Goal: Task Accomplishment & Management: Manage account settings

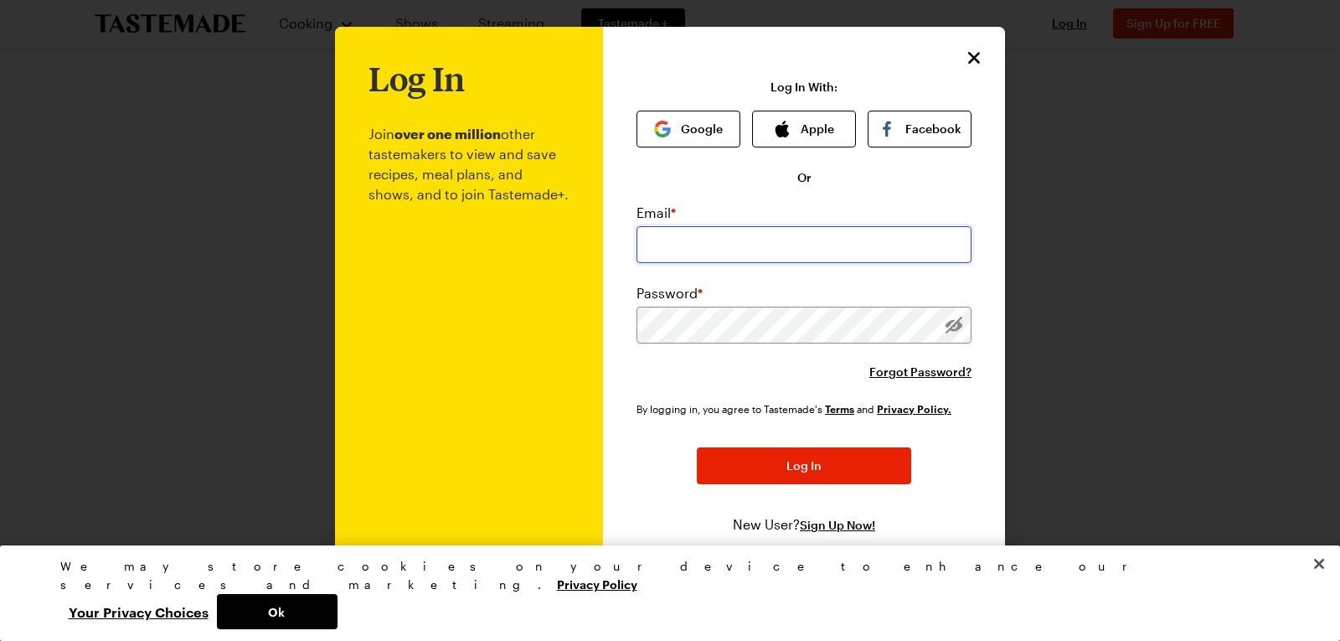
click at [680, 242] on input "email" at bounding box center [804, 244] width 335 height 37
type input "[PERSON_NAME][EMAIL_ADDRESS][DOMAIN_NAME]"
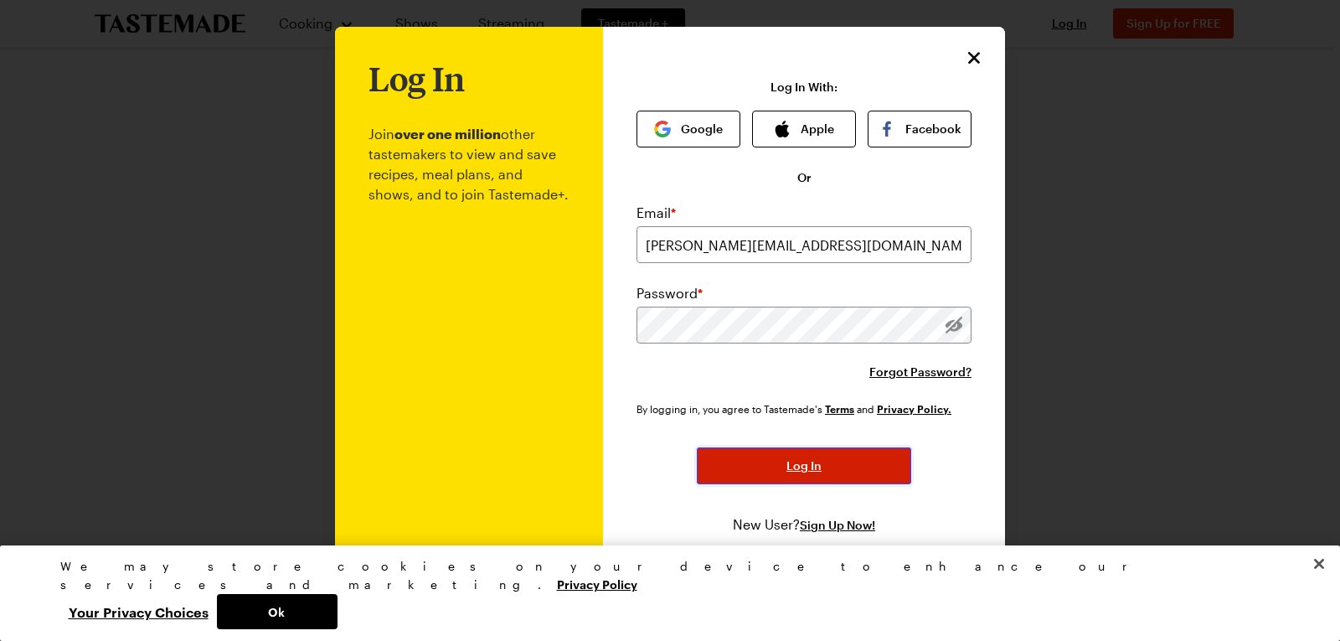
click at [800, 467] on span "Log In" at bounding box center [803, 465] width 35 height 17
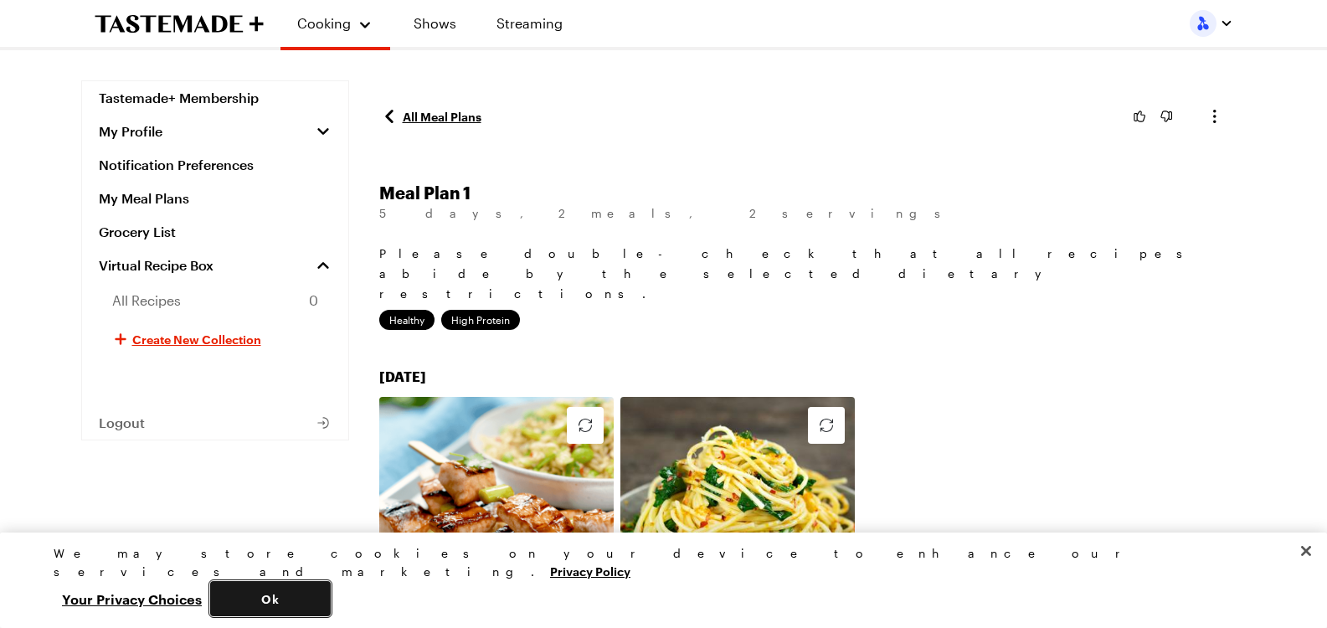
click at [331, 582] on button "Ok" at bounding box center [270, 598] width 121 height 35
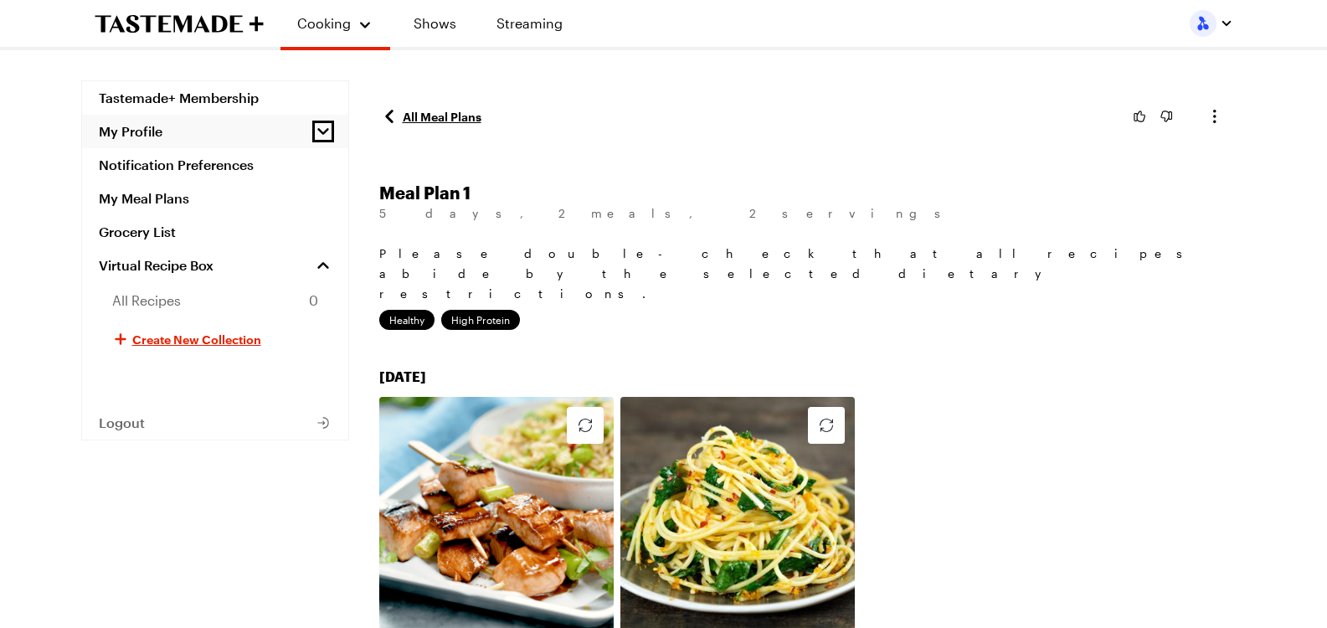
click at [324, 136] on icon "button" at bounding box center [323, 131] width 17 height 17
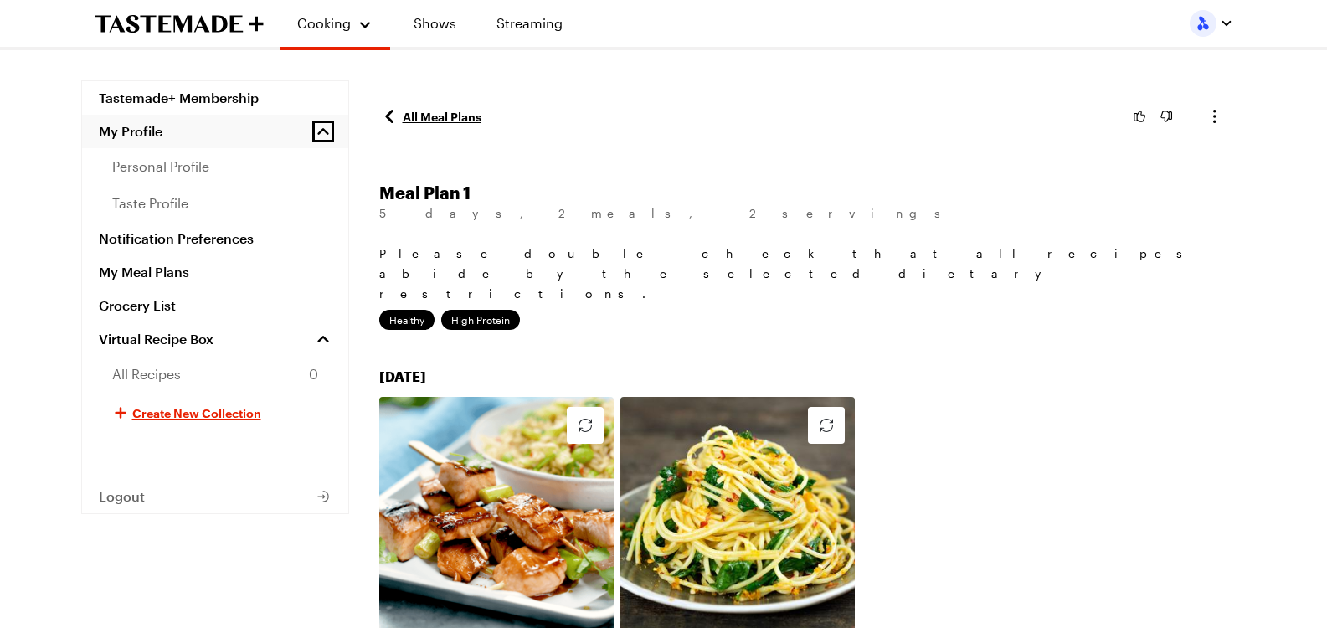
click at [324, 136] on icon "button" at bounding box center [323, 131] width 17 height 17
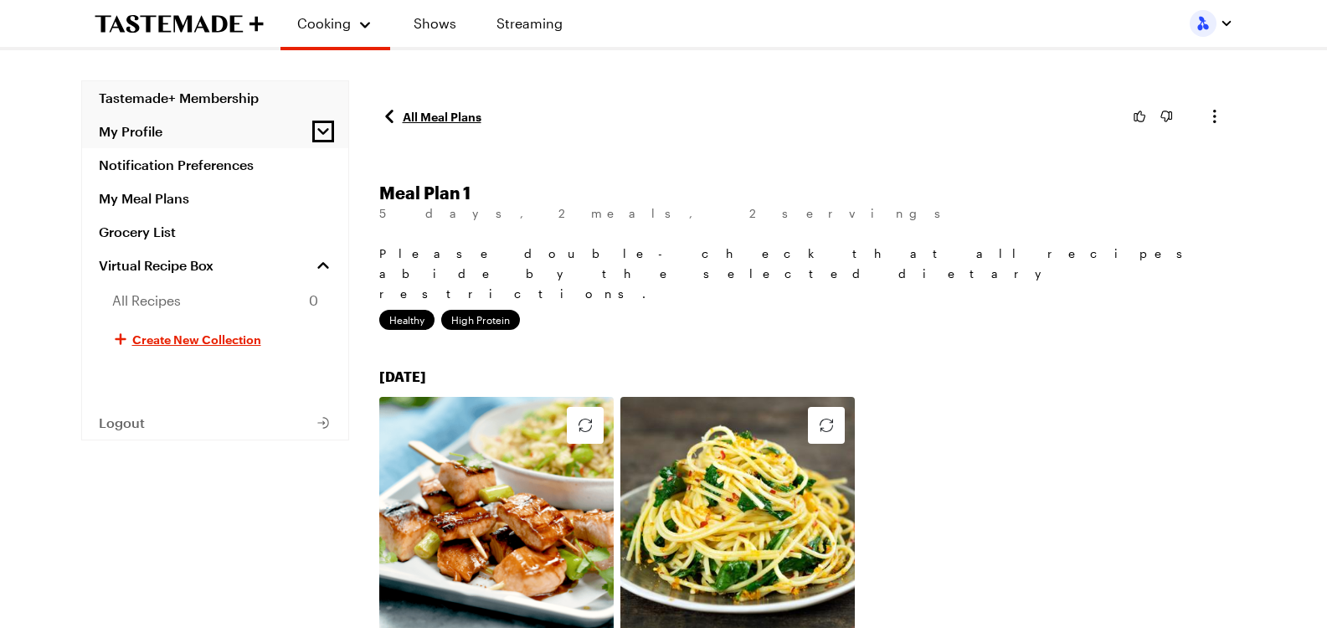
click at [203, 95] on link "Tastemade+ Membership" at bounding box center [215, 98] width 266 height 34
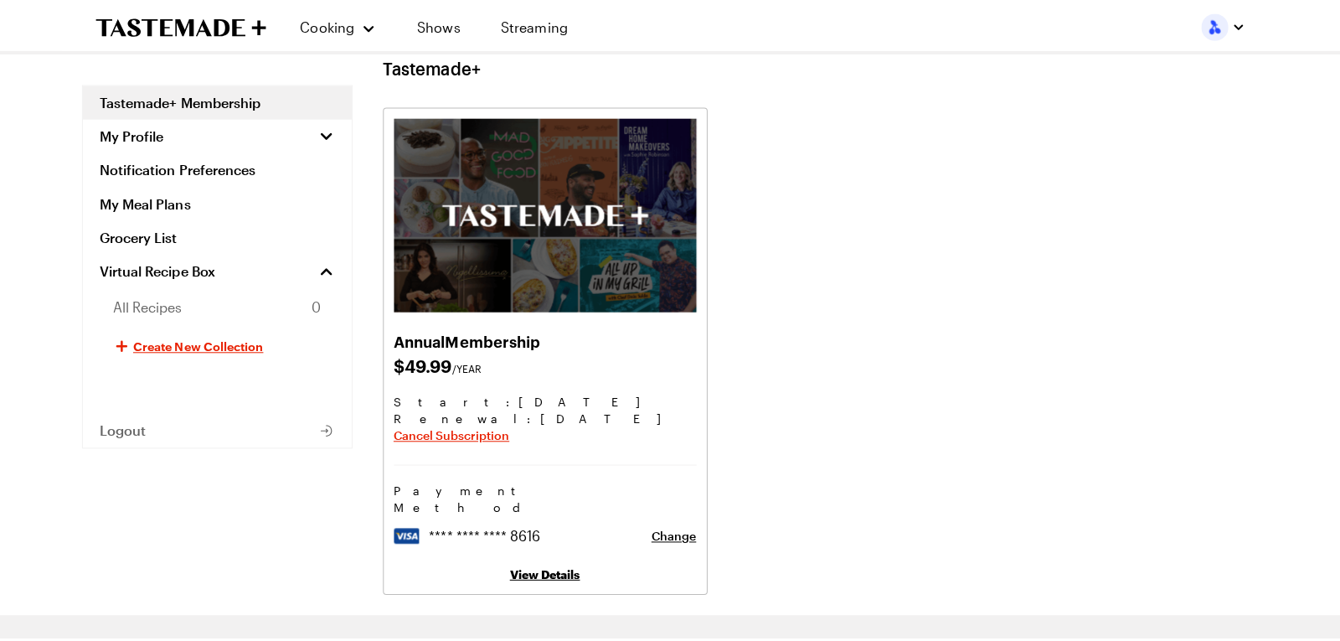
scroll to position [84, 0]
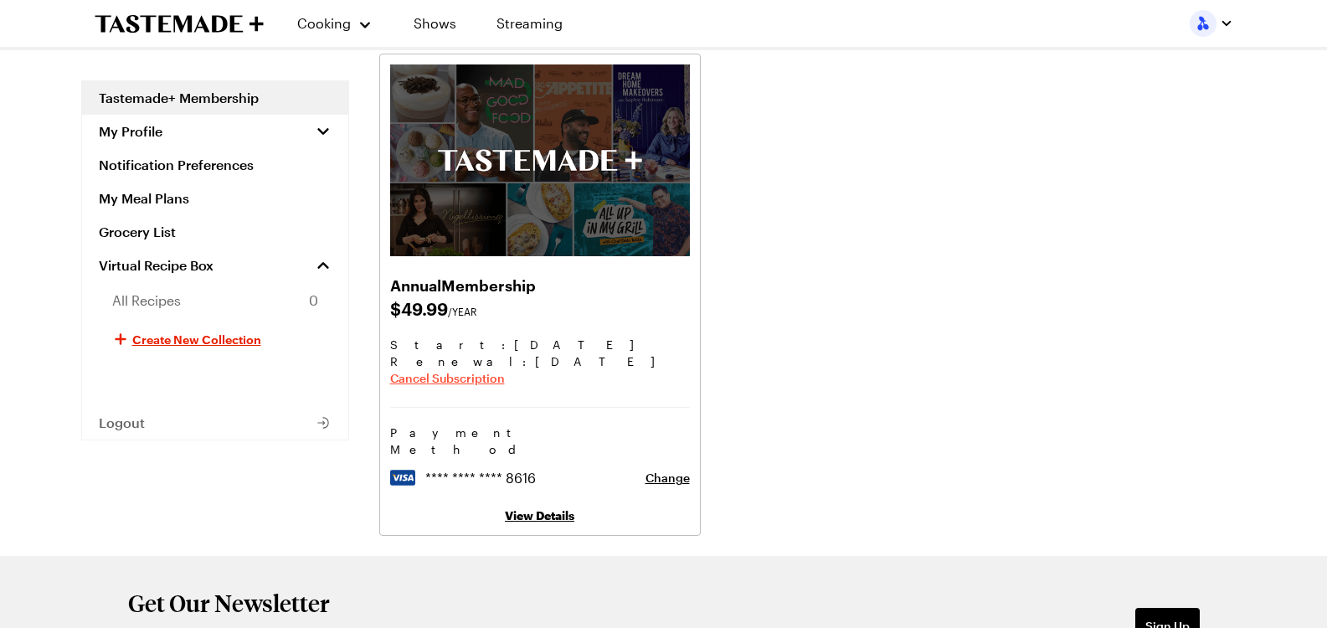
click at [472, 382] on span "Cancel Subscription" at bounding box center [447, 378] width 115 height 17
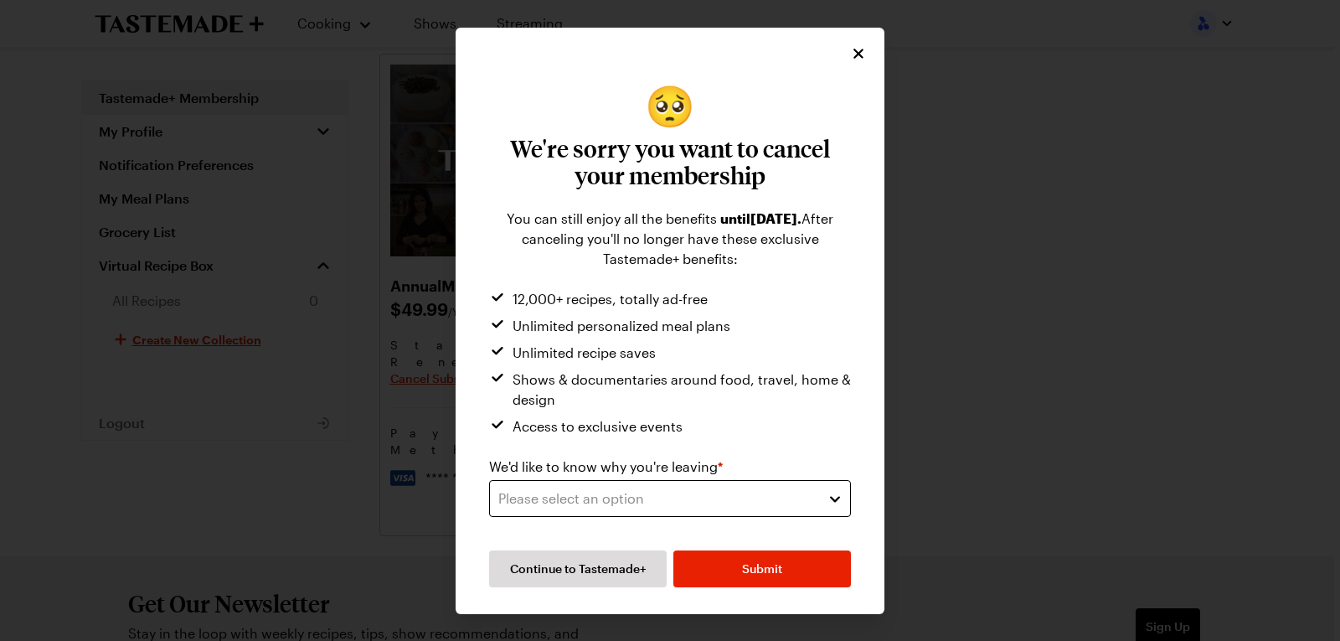
click at [603, 497] on div "Please select an option" at bounding box center [657, 498] width 318 height 20
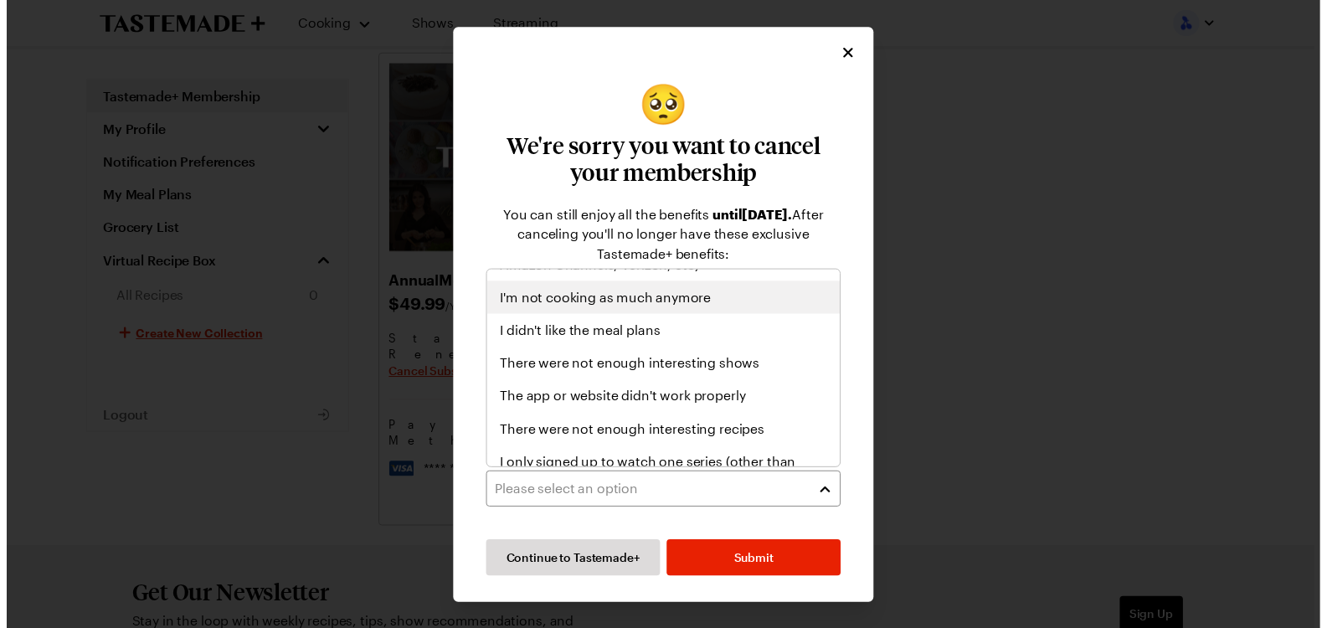
scroll to position [194, 0]
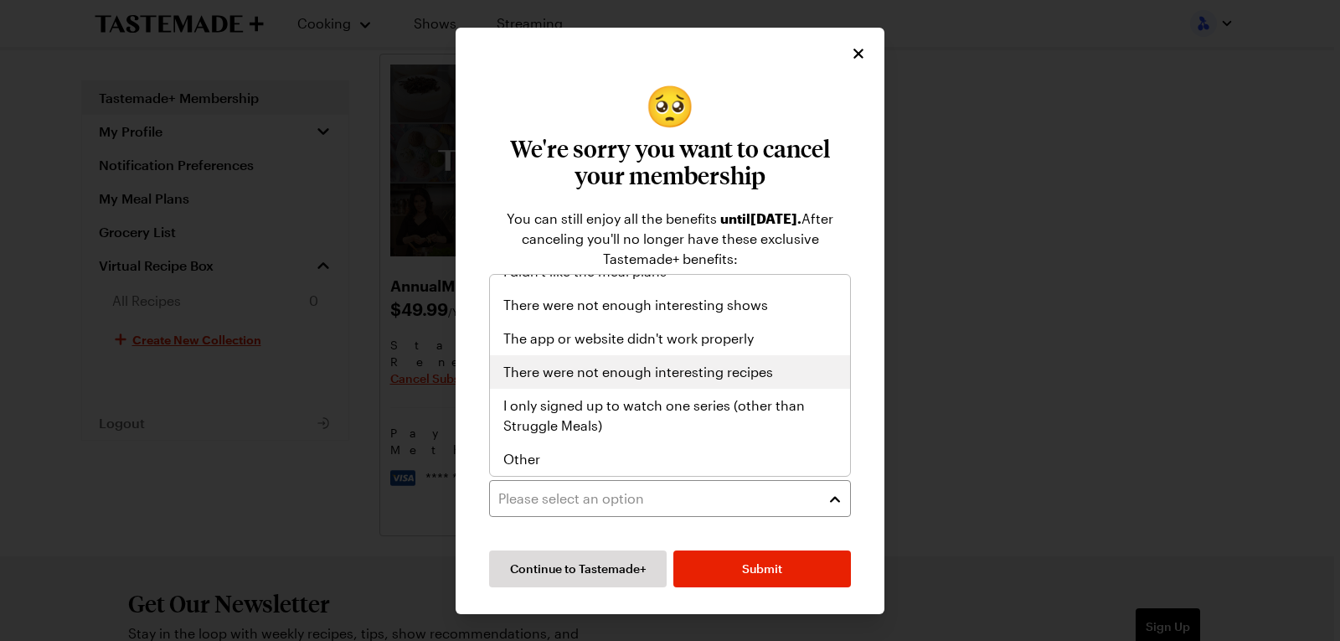
click at [561, 377] on span "There were not enough interesting recipes" at bounding box center [638, 372] width 270 height 20
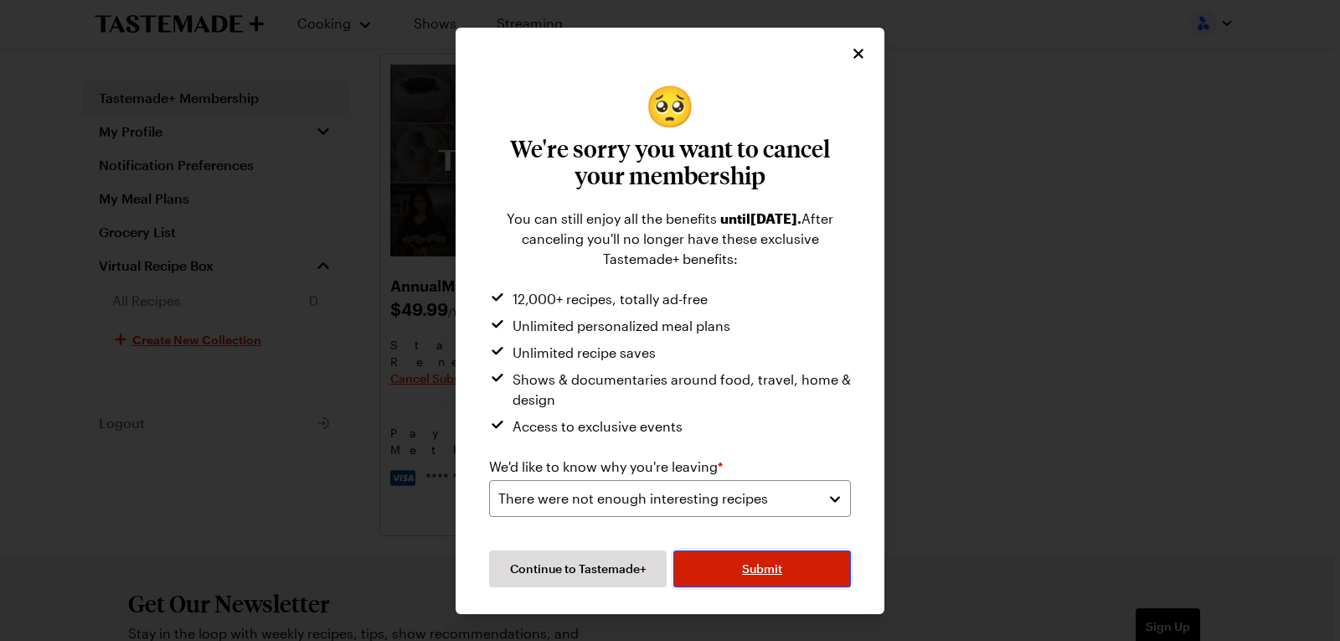
click at [776, 556] on button "Submit" at bounding box center [762, 568] width 178 height 37
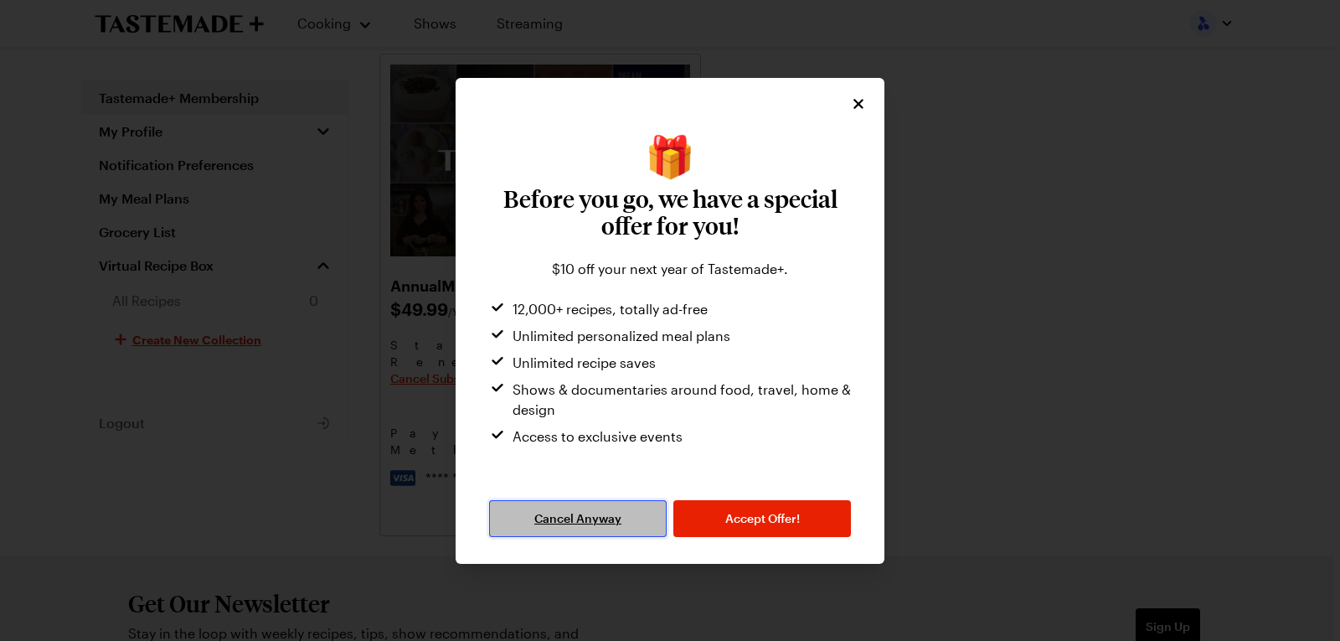
click at [601, 521] on span "Cancel Anyway" at bounding box center [577, 518] width 87 height 17
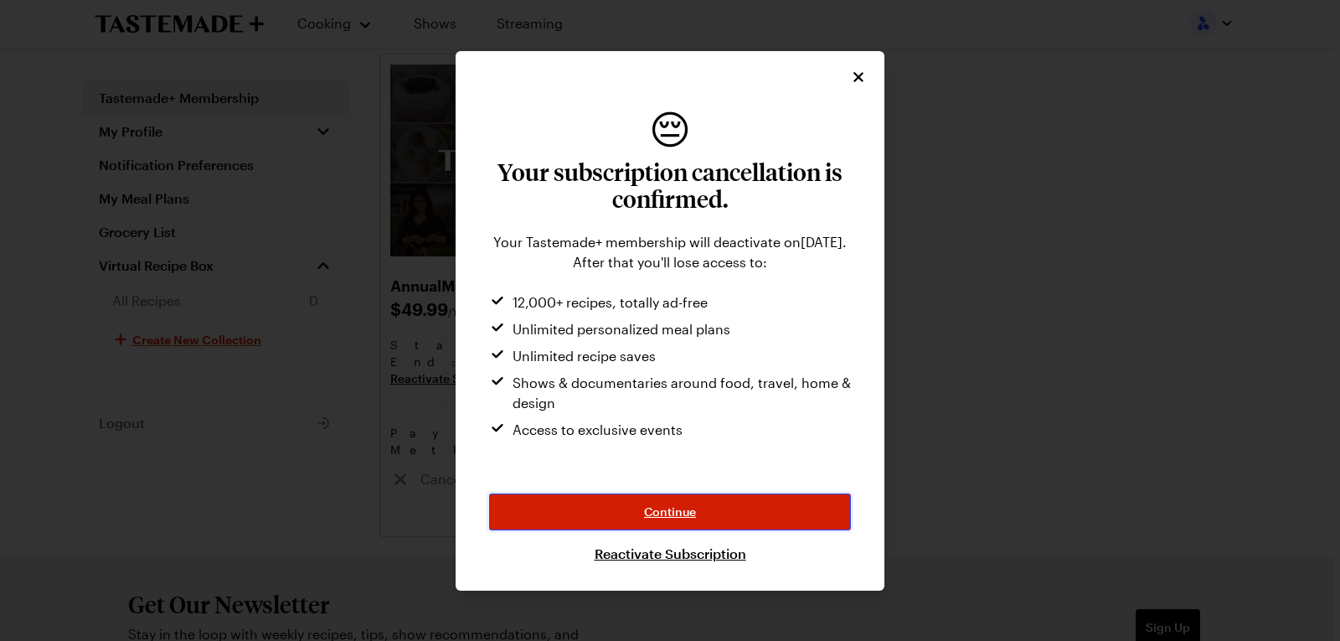
click at [699, 498] on button "Continue" at bounding box center [670, 511] width 362 height 37
